Goal: Task Accomplishment & Management: Manage account settings

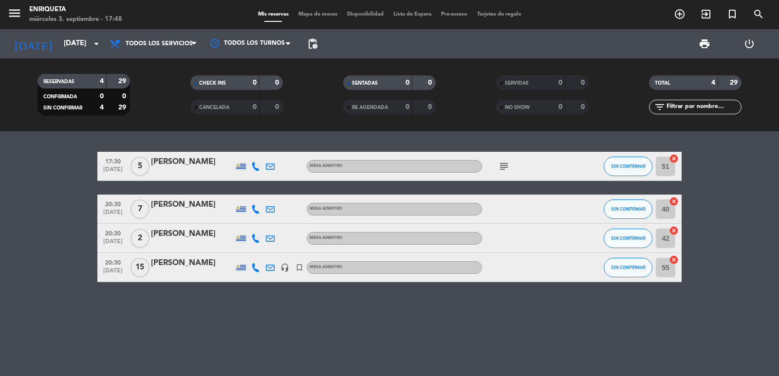
click at [506, 164] on icon "subject" at bounding box center [504, 167] width 12 height 12
click at [424, 324] on div "17:30 sep. 3 5 Teresita Mena MESA ADENTRO subject No SIN CONFIRMAR 51 cancel 20…" at bounding box center [389, 253] width 779 height 245
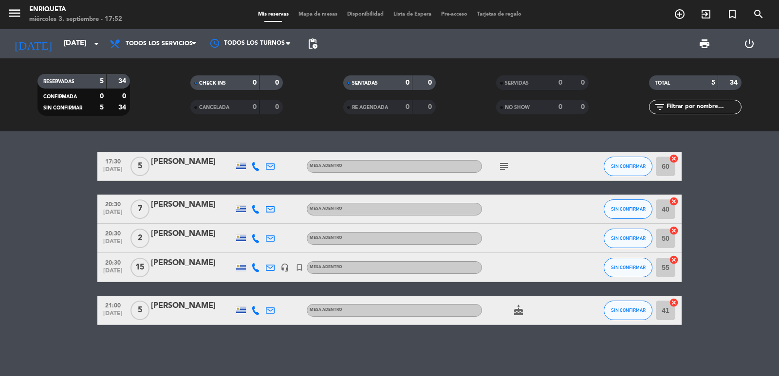
click at [521, 308] on icon "cake" at bounding box center [519, 311] width 12 height 12
click at [364, 335] on div "17:30 sep. 3 5 Teresita Mena MESA ADENTRO subject SIN CONFIRMAR 60 cancel 20:30…" at bounding box center [389, 253] width 779 height 245
click at [62, 42] on input "[DATE]" at bounding box center [106, 44] width 94 height 19
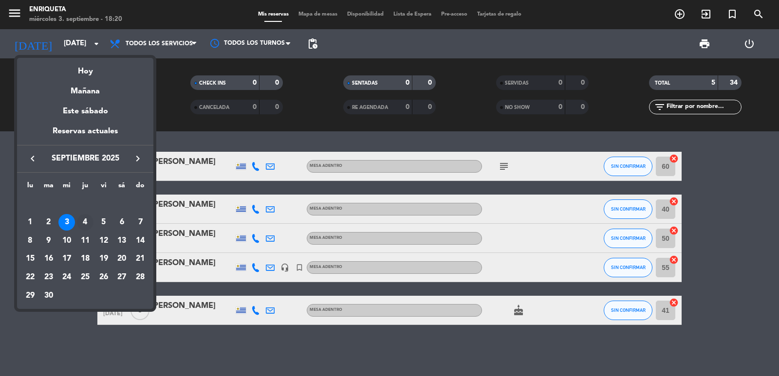
click at [80, 220] on div "4" at bounding box center [85, 222] width 17 height 17
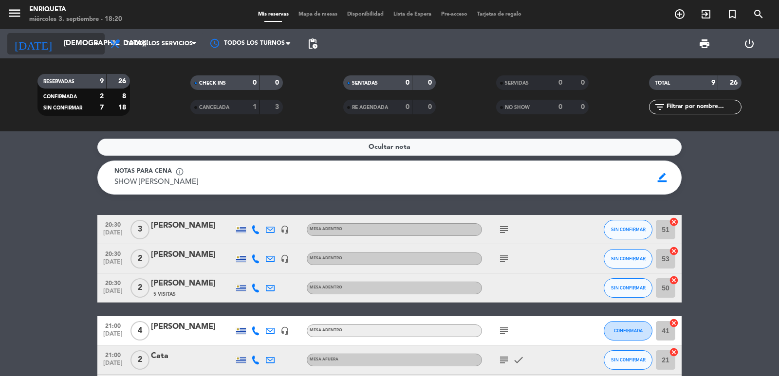
click at [68, 37] on input "[DEMOGRAPHIC_DATA][DATE]" at bounding box center [106, 44] width 94 height 19
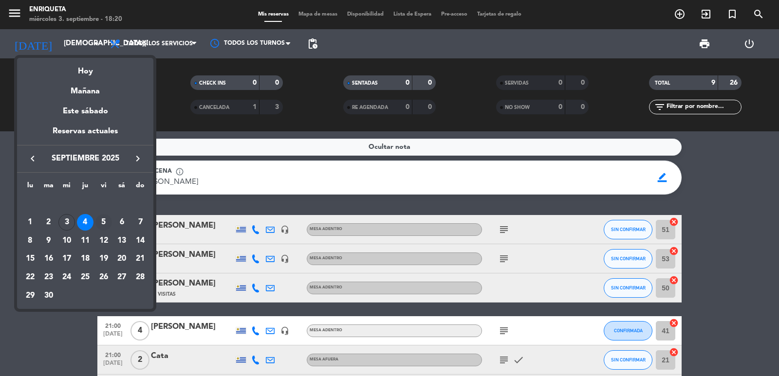
click at [104, 221] on div "5" at bounding box center [103, 222] width 17 height 17
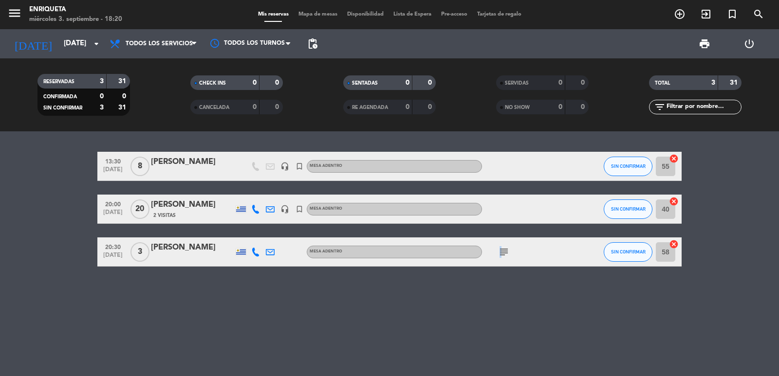
click at [499, 254] on icon "subject" at bounding box center [504, 252] width 12 height 12
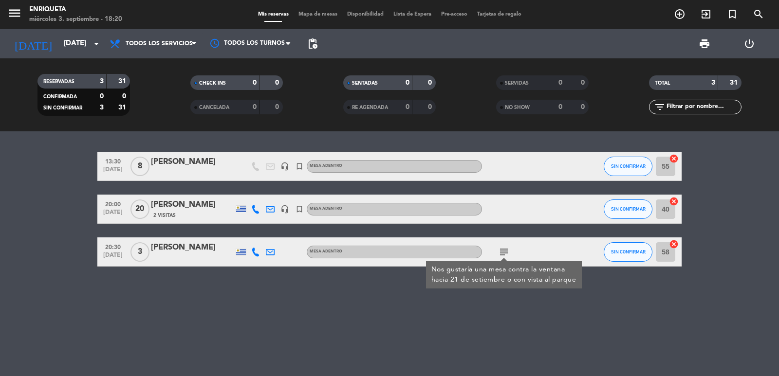
click at [411, 315] on div "13:30 sep. 5 8 Juan Pedro Urruzola headset_mic turned_in_not MESA ADENTRO SIN C…" at bounding box center [389, 253] width 779 height 245
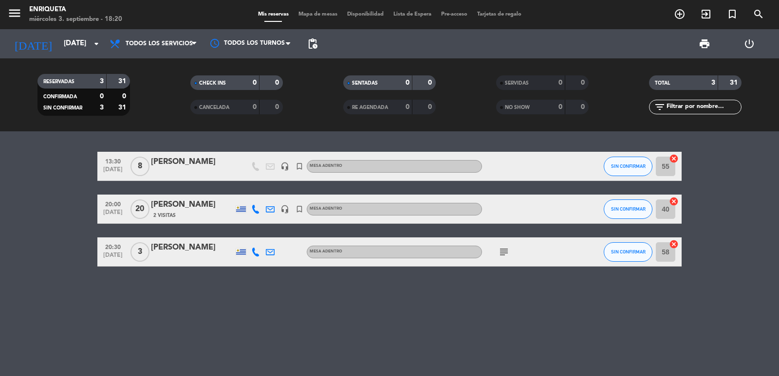
click at [500, 248] on icon "subject" at bounding box center [504, 252] width 12 height 12
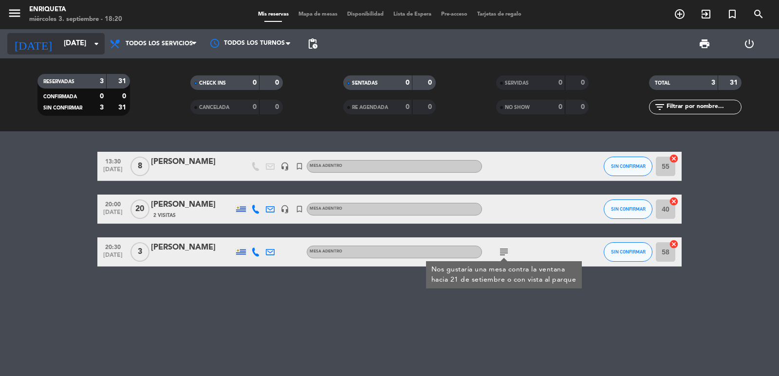
click at [79, 40] on input "vie. 5 sep." at bounding box center [106, 44] width 94 height 19
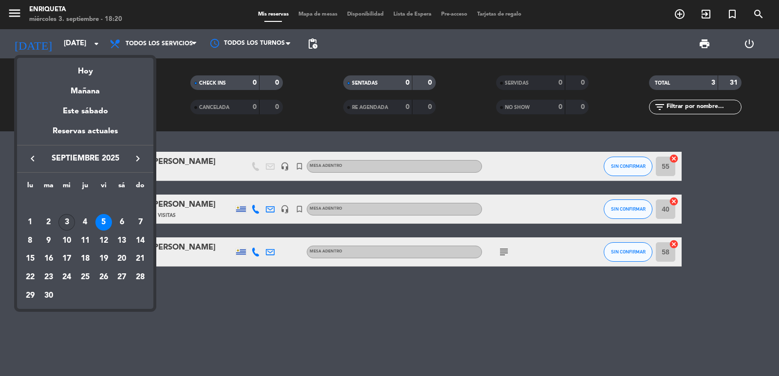
click at [68, 222] on div "3" at bounding box center [66, 222] width 17 height 17
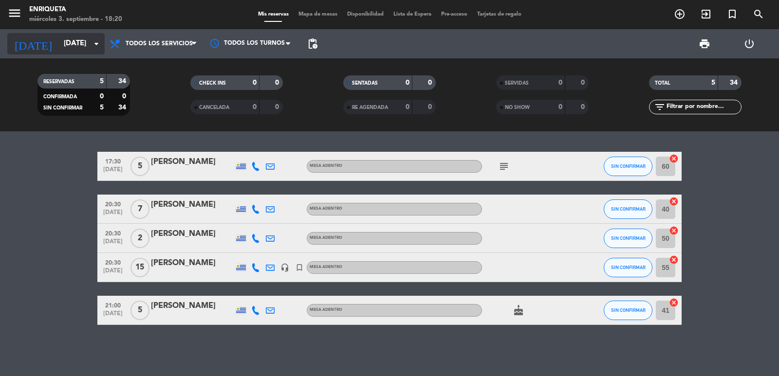
click at [75, 47] on input "[DATE]" at bounding box center [106, 44] width 94 height 19
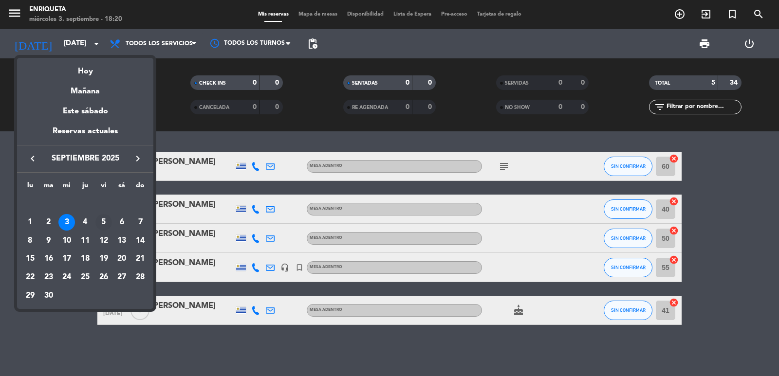
click at [99, 219] on div "5" at bounding box center [103, 222] width 17 height 17
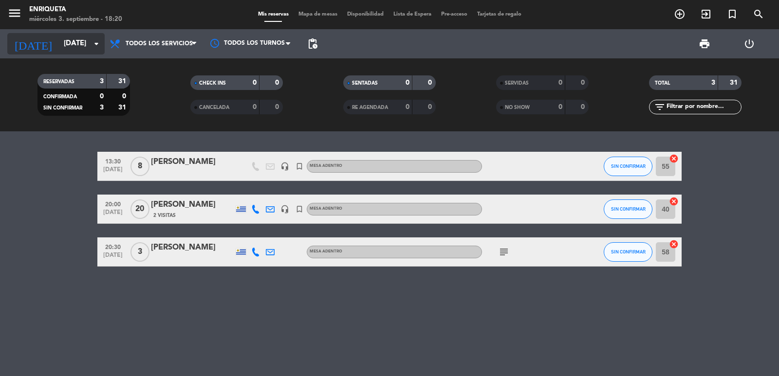
click at [72, 45] on input "vie. 5 sep." at bounding box center [106, 44] width 94 height 19
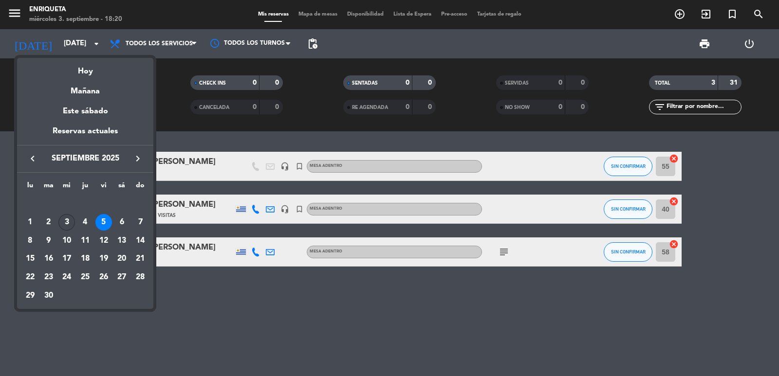
click at [64, 221] on div "3" at bounding box center [66, 222] width 17 height 17
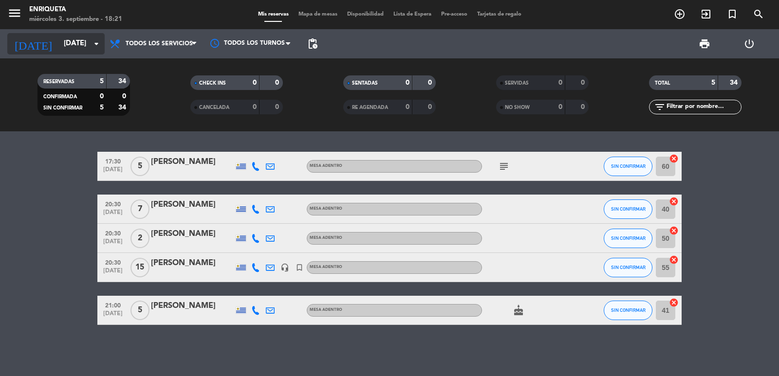
click at [81, 36] on input "[DATE]" at bounding box center [106, 44] width 94 height 19
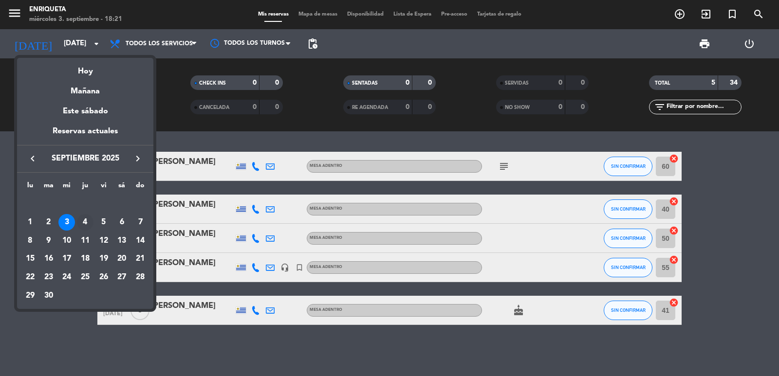
click at [85, 222] on div "4" at bounding box center [85, 222] width 17 height 17
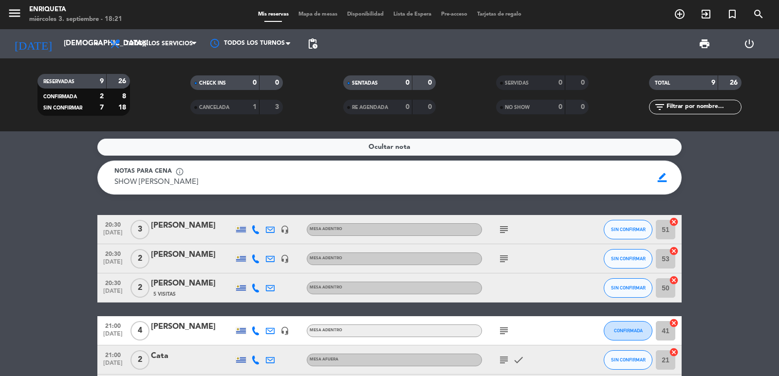
click at [507, 224] on icon "subject" at bounding box center [504, 230] width 12 height 12
click at [503, 261] on icon "subject" at bounding box center [504, 259] width 12 height 12
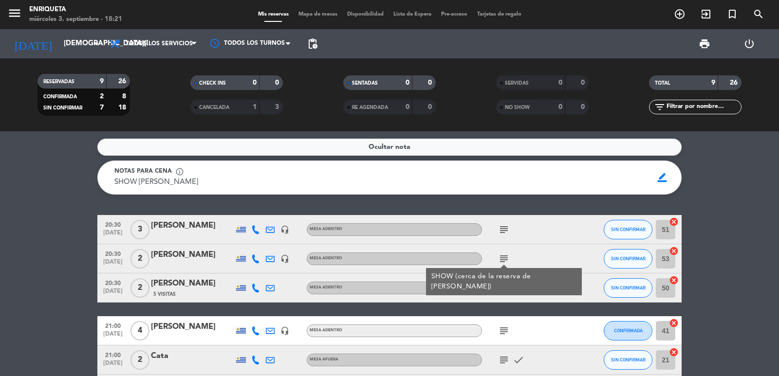
click at [499, 331] on icon "subject" at bounding box center [504, 331] width 12 height 12
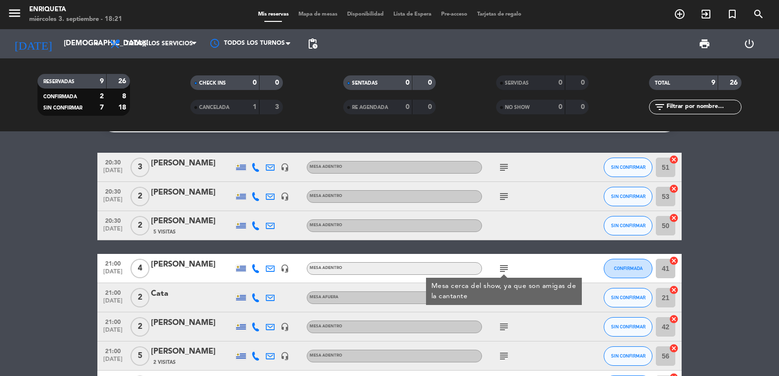
scroll to position [81, 0]
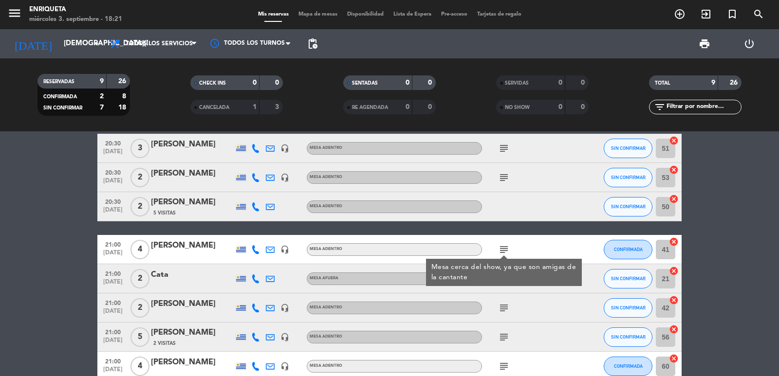
click at [506, 291] on div "subject check" at bounding box center [526, 278] width 88 height 29
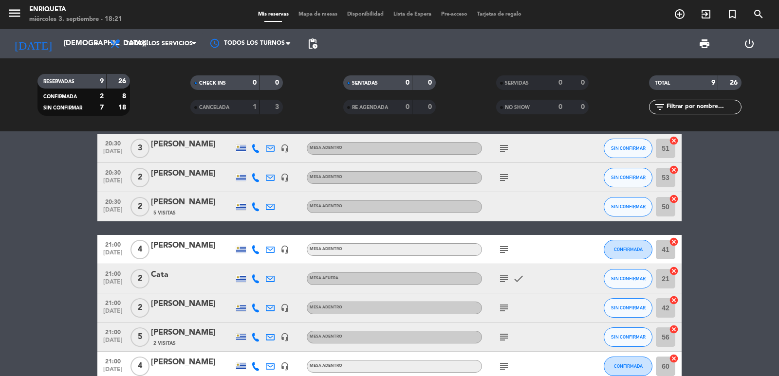
click at [506, 280] on icon "subject" at bounding box center [504, 279] width 12 height 12
click at [507, 287] on div "subject Show <3 check" at bounding box center [526, 278] width 88 height 29
click at [507, 300] on div "subject" at bounding box center [526, 308] width 88 height 29
click at [506, 308] on icon "subject" at bounding box center [504, 308] width 12 height 12
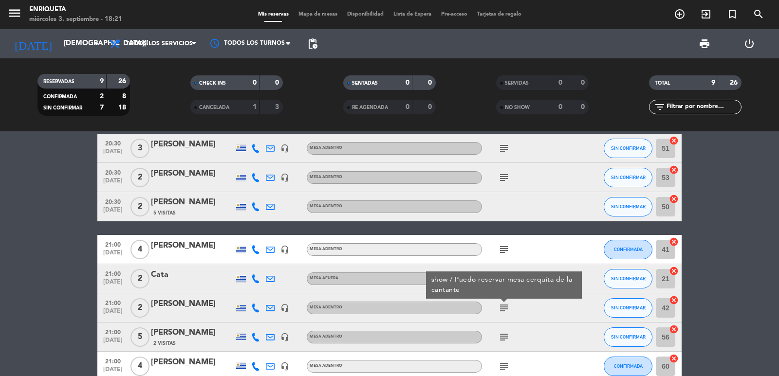
click at [501, 338] on icon "subject" at bounding box center [504, 338] width 12 height 12
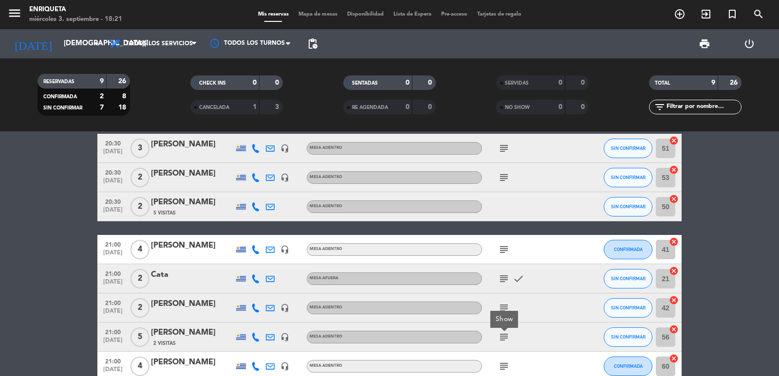
click at [506, 361] on icon "subject" at bounding box center [504, 367] width 12 height 12
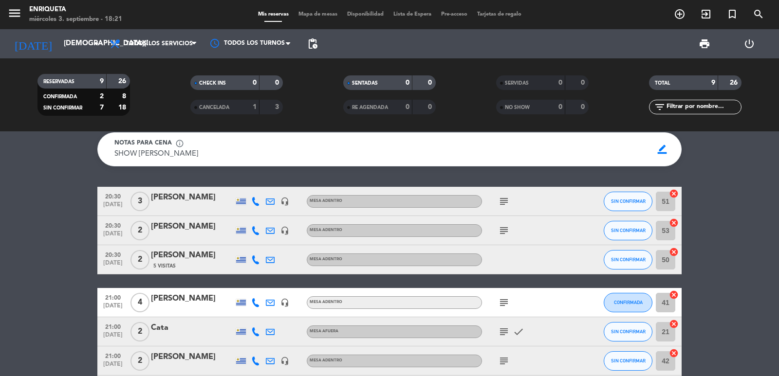
scroll to position [0, 0]
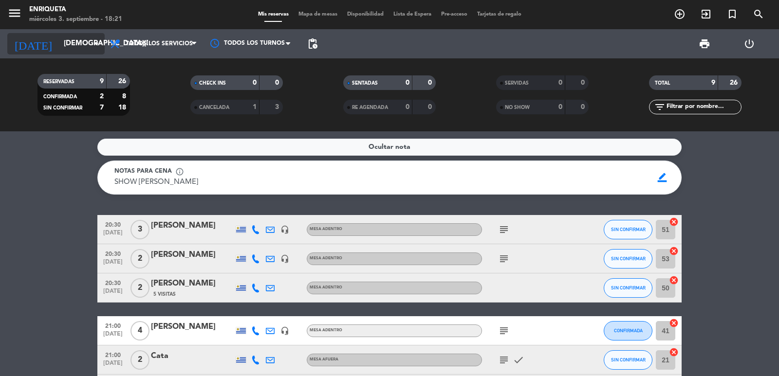
click at [96, 40] on icon "arrow_drop_down" at bounding box center [97, 44] width 12 height 12
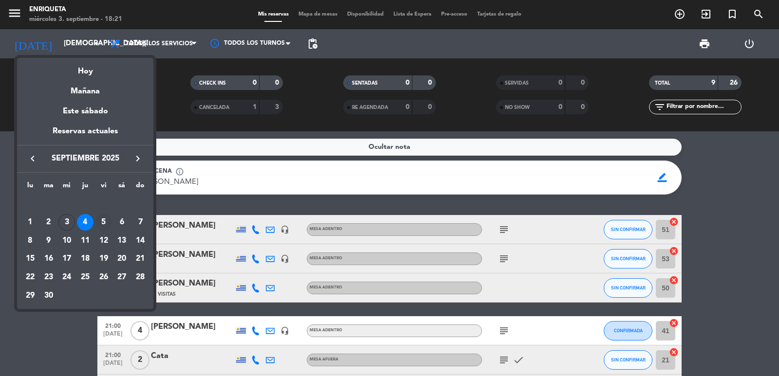
click at [103, 222] on div "5" at bounding box center [103, 222] width 17 height 17
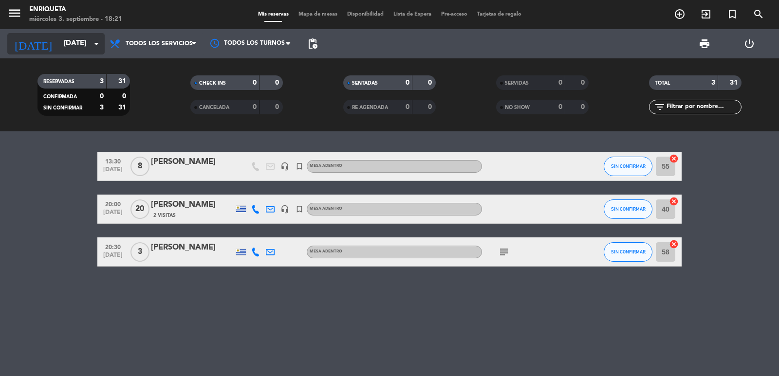
click at [67, 45] on input "vie. 5 sep." at bounding box center [106, 44] width 94 height 19
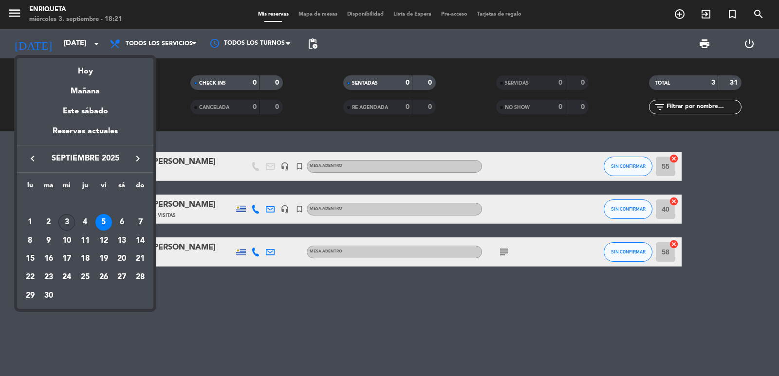
click at [67, 221] on div "3" at bounding box center [66, 222] width 17 height 17
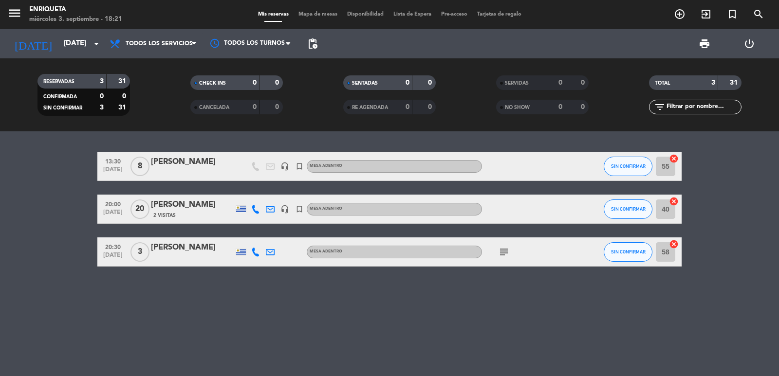
type input "[DATE]"
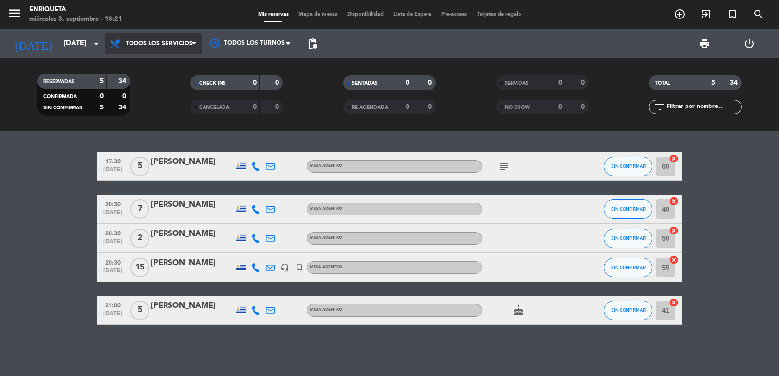
click at [157, 42] on span "Todos los servicios" at bounding box center [159, 43] width 67 height 7
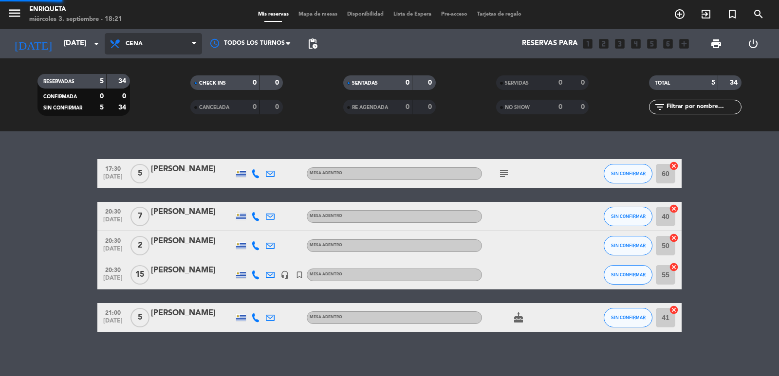
click at [162, 152] on ng-component "menu Enriqueta miércoles 3. septiembre - 18:21 Mis reservas Mapa de mesas Dispo…" at bounding box center [389, 188] width 779 height 376
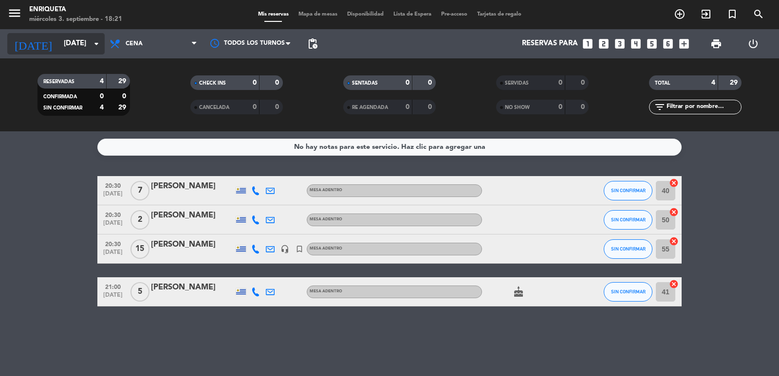
click at [59, 37] on input "[DATE]" at bounding box center [106, 44] width 94 height 19
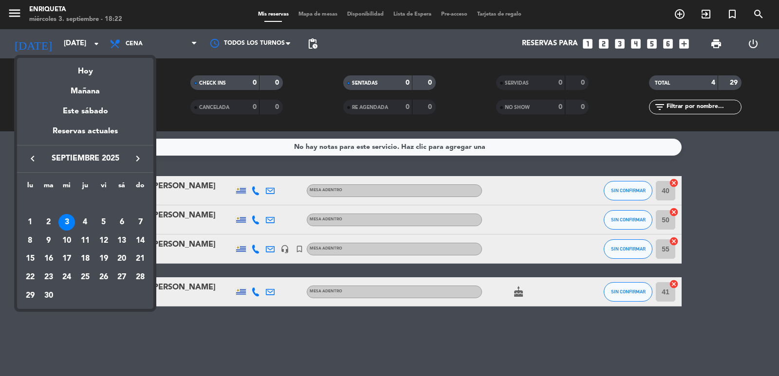
click at [261, 322] on div at bounding box center [389, 188] width 779 height 376
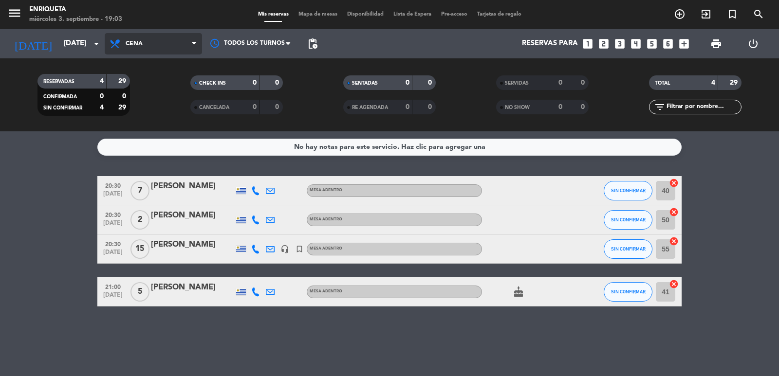
click at [139, 43] on span "Cena" at bounding box center [134, 43] width 17 height 7
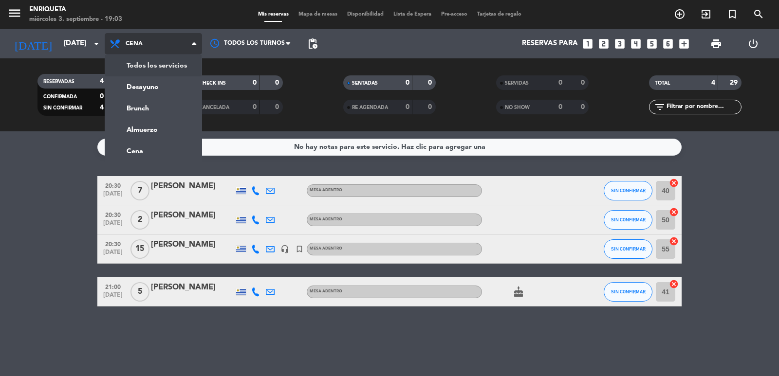
click at [145, 66] on div "menu [PERSON_NAME][DATE] 3. septiembre - 19:03 Mis reservas Mapa de mesas Dispo…" at bounding box center [389, 65] width 779 height 131
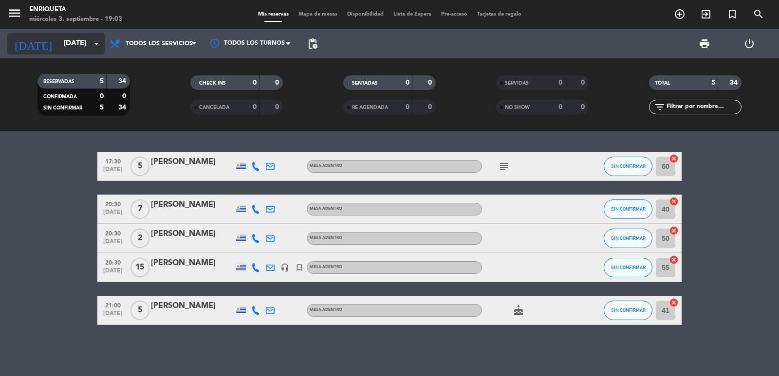
click at [59, 48] on input "[DATE]" at bounding box center [106, 44] width 94 height 19
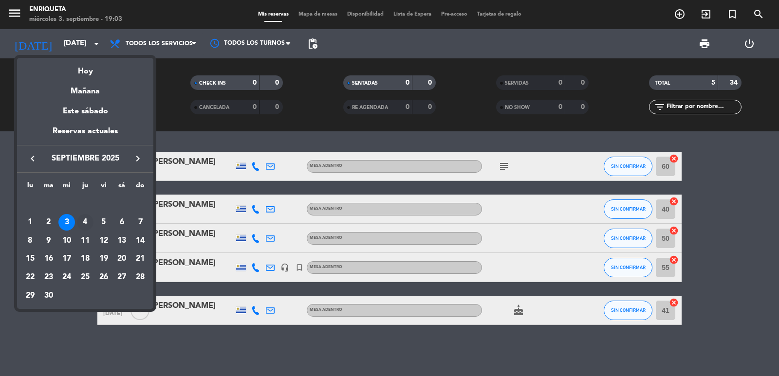
click at [82, 223] on div "4" at bounding box center [85, 222] width 17 height 17
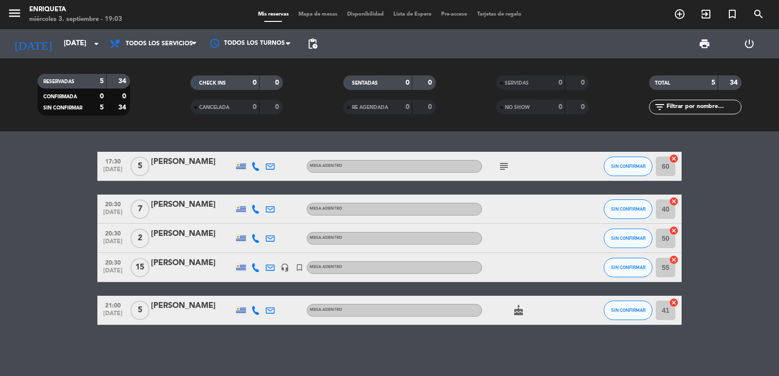
type input "[DEMOGRAPHIC_DATA][DATE]"
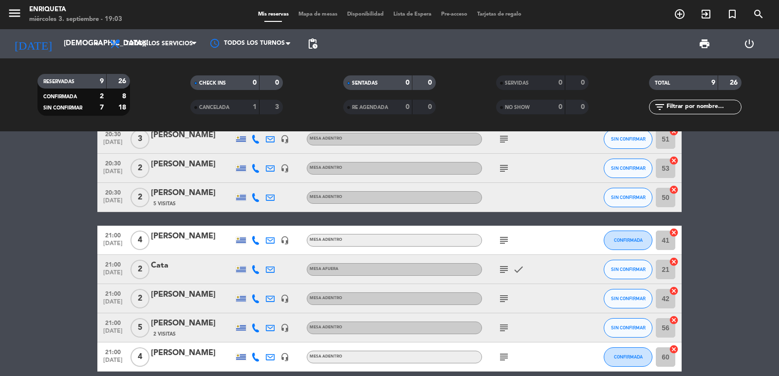
scroll to position [162, 0]
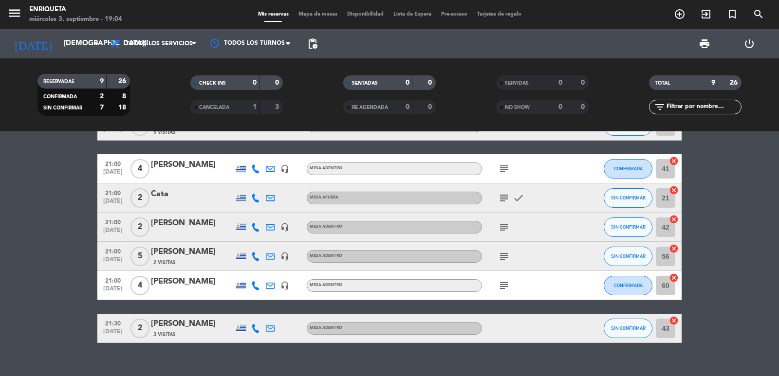
click at [153, 328] on div "[PERSON_NAME]" at bounding box center [192, 324] width 83 height 13
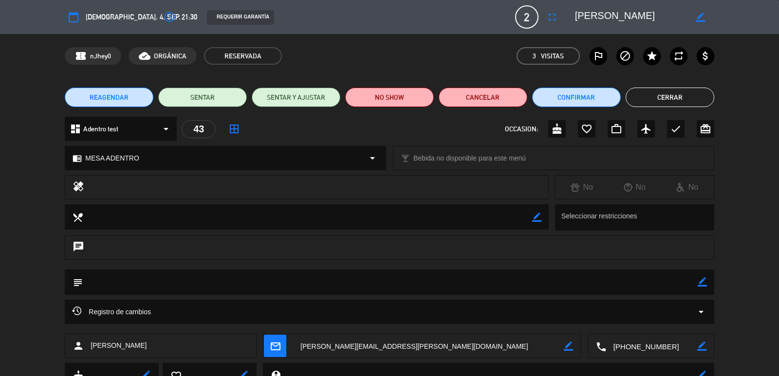
click at [68, 19] on icon "calendar_today" at bounding box center [74, 17] width 12 height 12
click at [73, 21] on icon "calendar_today" at bounding box center [74, 17] width 12 height 12
